Goal: Task Accomplishment & Management: Complete application form

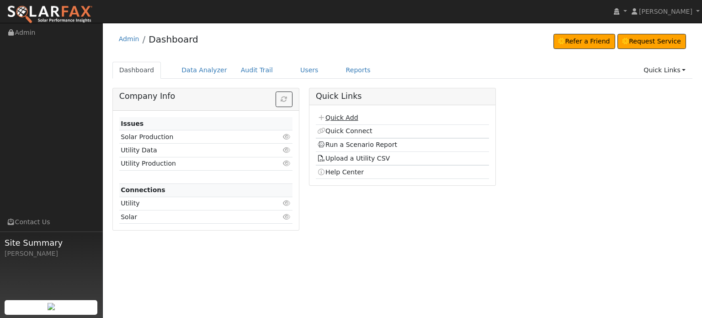
click at [331, 117] on link "Quick Add" at bounding box center [337, 117] width 41 height 7
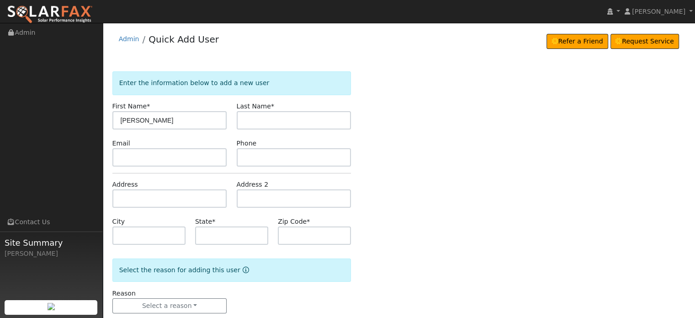
type input "Bob"
type input "G"
type input "Hoffman"
click at [134, 204] on input "text" at bounding box center [169, 198] width 115 height 18
paste input "14364 McCourtney Road"
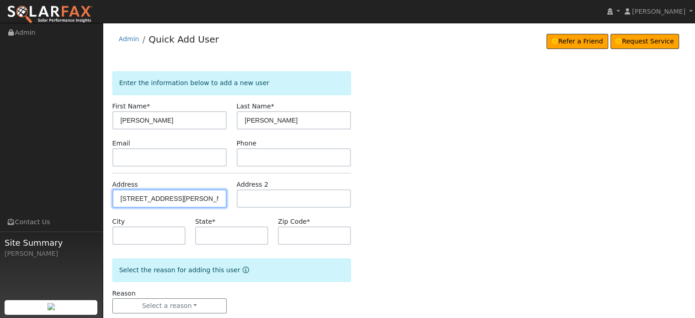
type input "14364 McCourtney Road"
type input "Grass Valley"
type input "CA"
type input "95949"
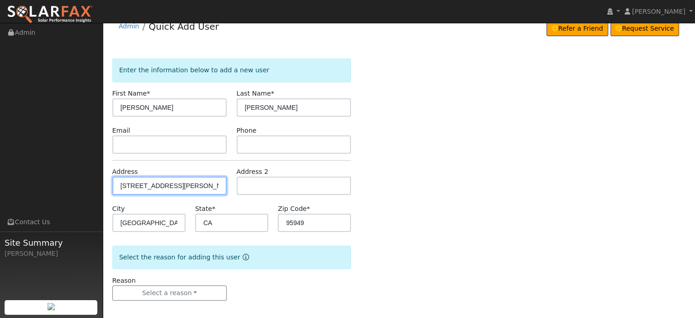
scroll to position [18, 0]
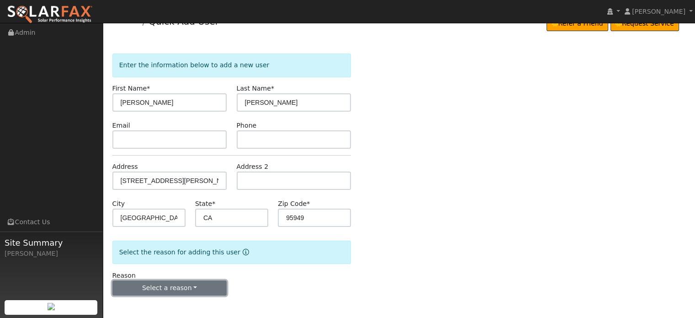
click at [153, 287] on button "Select a reason" at bounding box center [169, 288] width 115 height 16
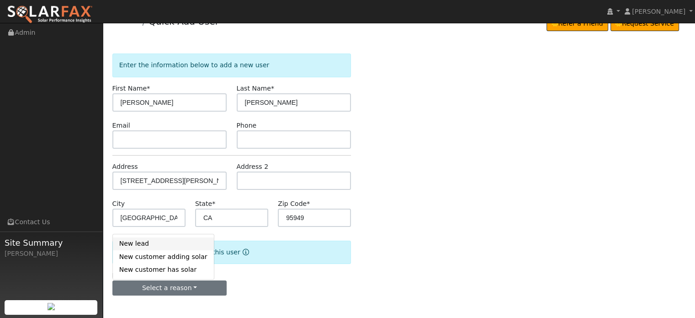
click at [130, 243] on link "New lead" at bounding box center [163, 243] width 101 height 13
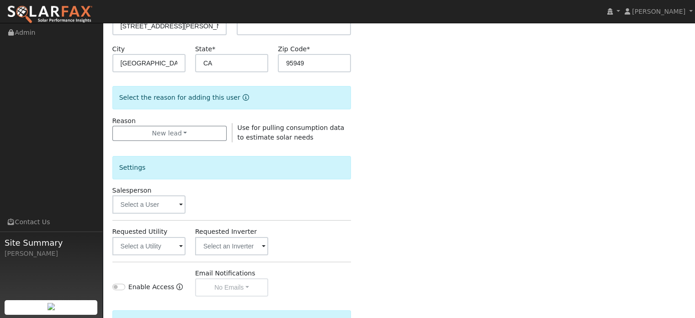
scroll to position [246, 0]
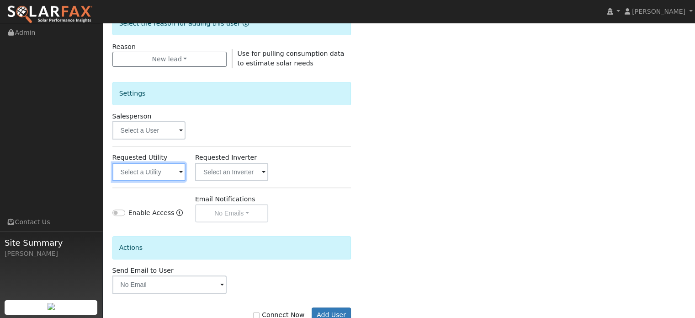
click at [148, 172] on input "text" at bounding box center [148, 172] width 73 height 18
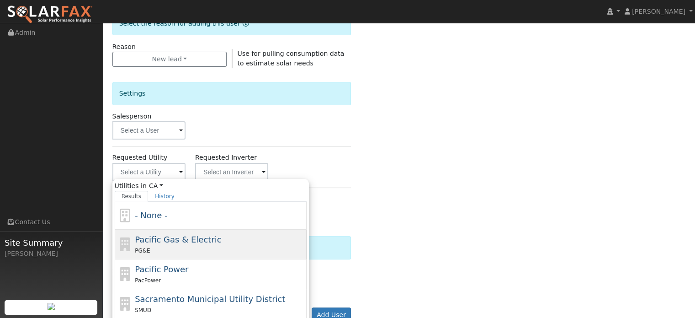
click at [150, 243] on span "Pacific Gas & Electric" at bounding box center [178, 240] width 86 height 10
type input "Pacific Gas & Electric"
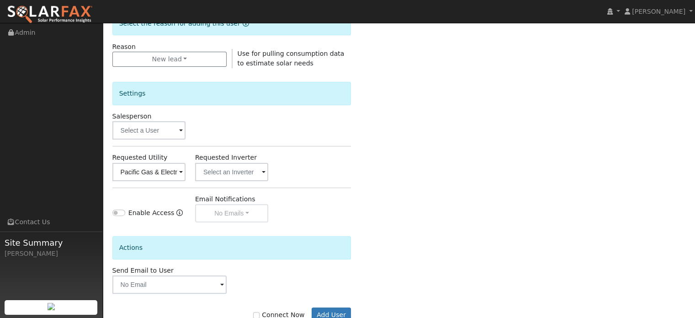
scroll to position [273, 0]
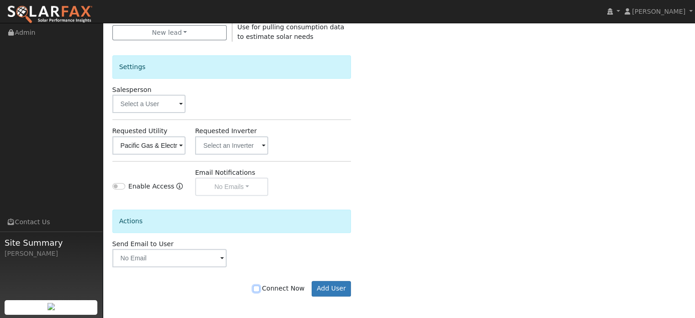
click at [260, 287] on input "Connect Now" at bounding box center [256, 288] width 6 height 6
checkbox input "true"
click at [328, 289] on button "Add User" at bounding box center [332, 289] width 40 height 16
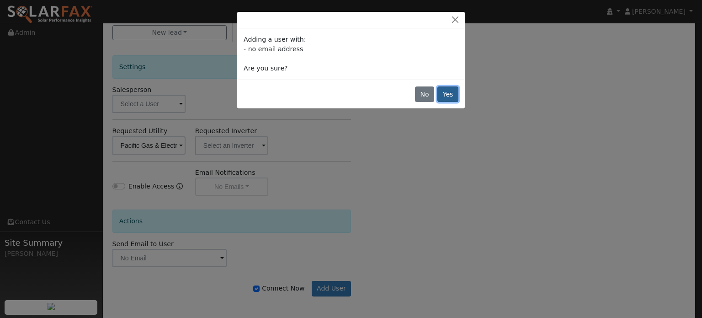
click at [449, 90] on button "Yes" at bounding box center [447, 94] width 21 height 16
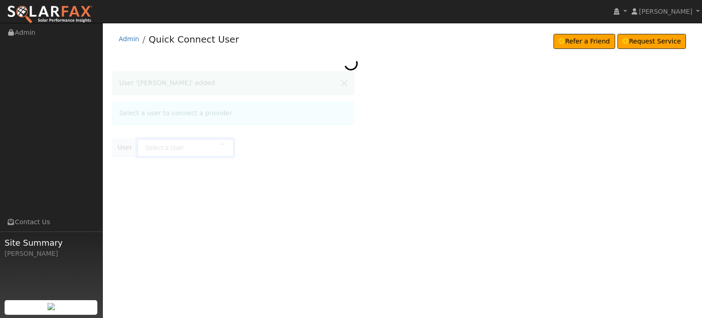
type input "[PERSON_NAME]"
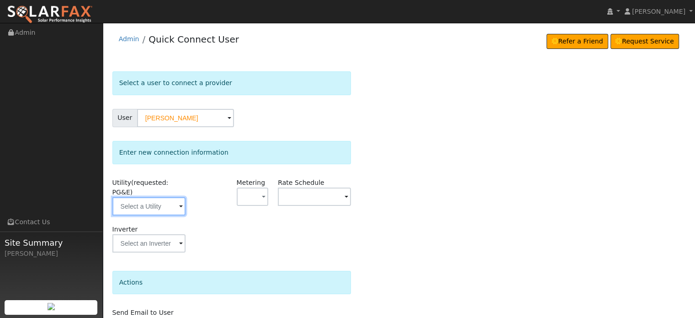
click at [130, 197] on input "text" at bounding box center [148, 206] width 73 height 18
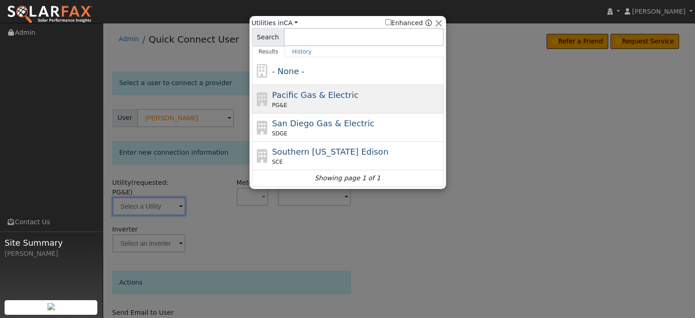
click at [269, 95] on div "Pacific Gas & Electric PG&E" at bounding box center [348, 99] width 192 height 28
type input "PG&E"
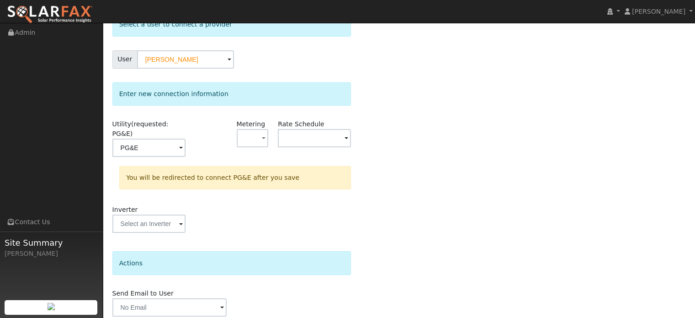
scroll to position [85, 0]
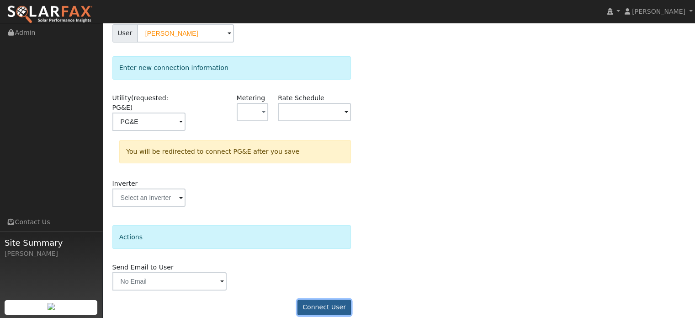
click at [339, 299] on button "Connect User" at bounding box center [325, 307] width 54 height 16
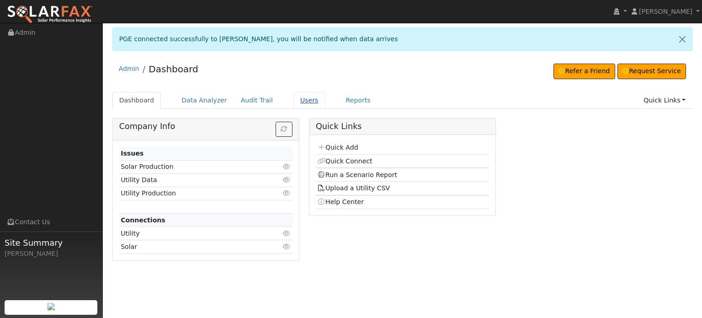
click at [298, 98] on link "Users" at bounding box center [309, 100] width 32 height 17
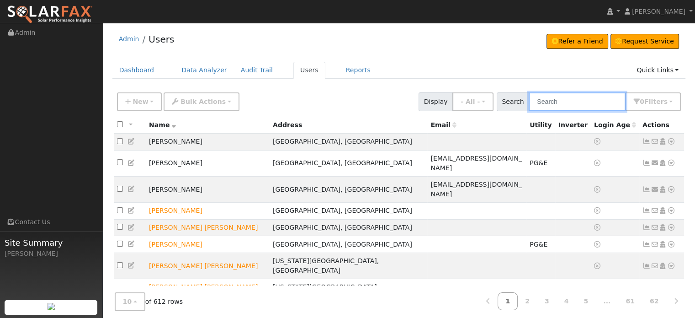
click at [595, 104] on input "text" at bounding box center [577, 101] width 97 height 19
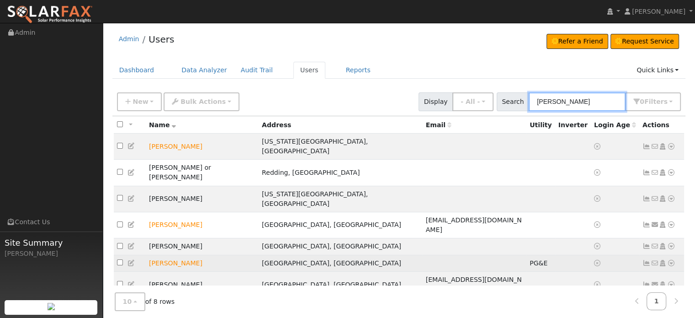
type input "[PERSON_NAME]"
click at [645, 260] on icon at bounding box center [647, 263] width 8 height 6
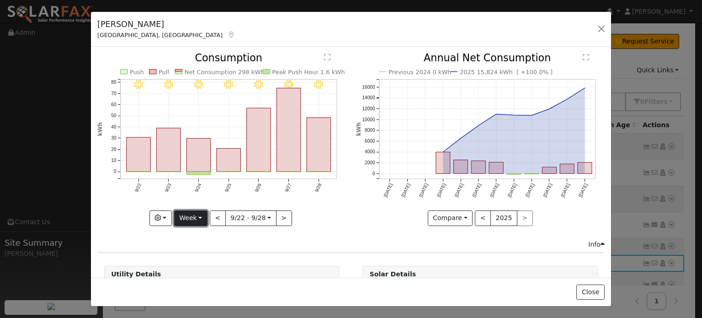
click at [199, 215] on button "Week" at bounding box center [190, 218] width 33 height 16
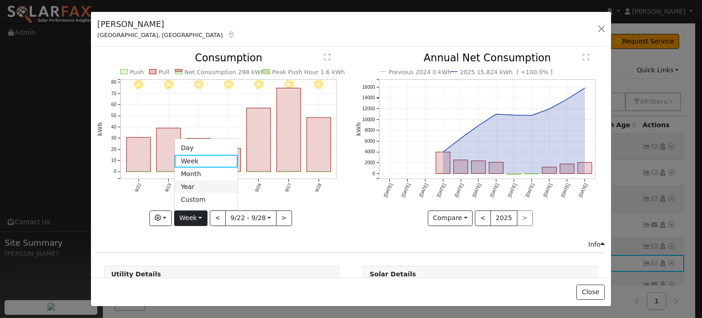
click at [190, 186] on link "Year" at bounding box center [207, 187] width 64 height 13
type input "[DATE]"
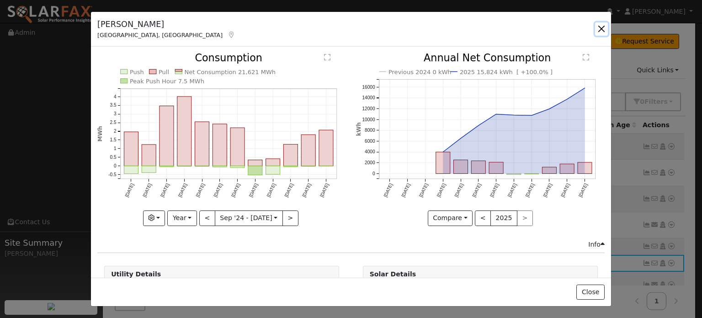
click at [602, 29] on button "button" at bounding box center [601, 28] width 13 height 13
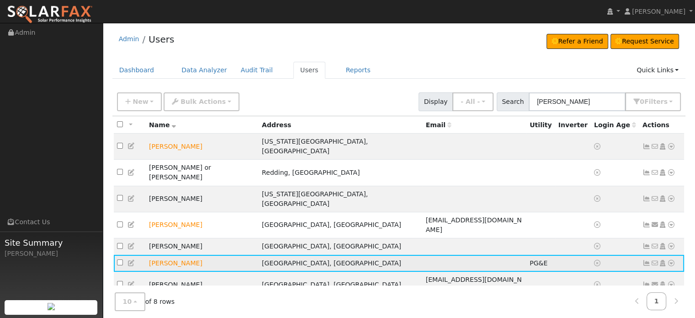
click at [672, 260] on icon at bounding box center [671, 263] width 8 height 6
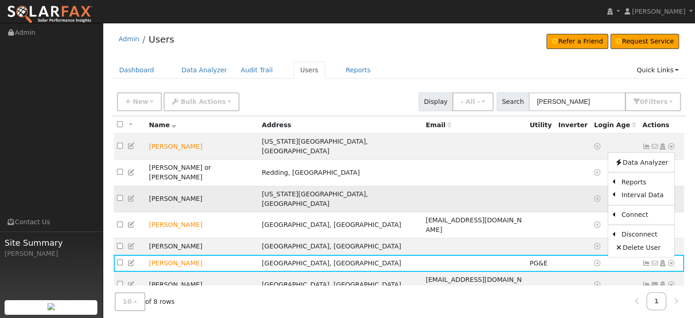
click at [0, 0] on link "Export to CSV" at bounding box center [0, 0] width 0 height 0
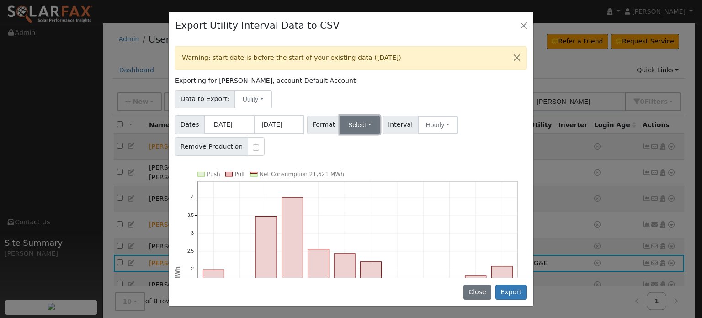
click at [362, 124] on button "Select" at bounding box center [360, 125] width 40 height 18
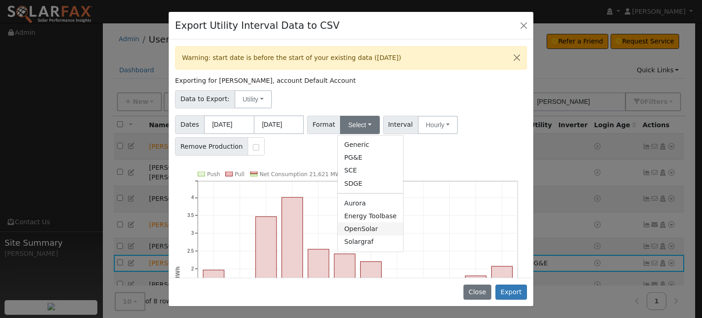
click at [361, 228] on link "OpenSolar" at bounding box center [370, 228] width 65 height 13
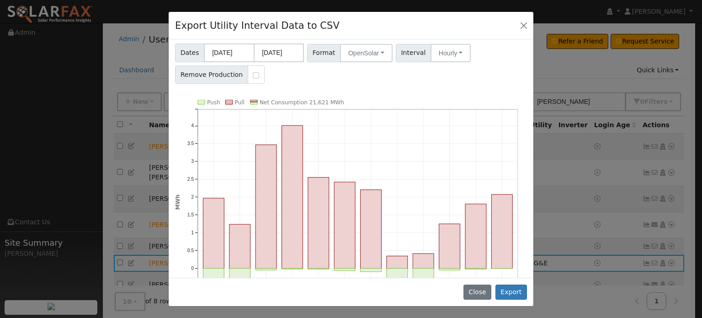
scroll to position [116, 0]
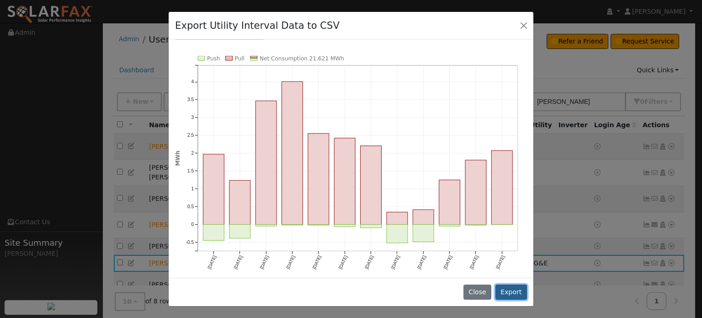
click at [516, 292] on button "Export" at bounding box center [512, 292] width 32 height 16
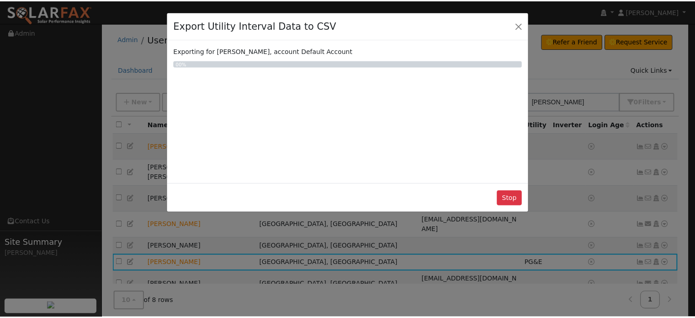
scroll to position [0, 0]
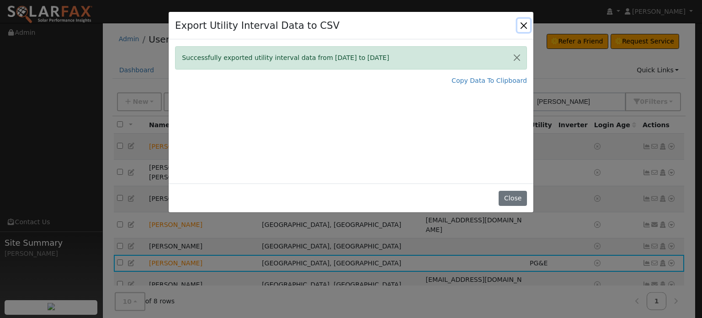
click at [524, 25] on button "Close" at bounding box center [523, 25] width 13 height 13
